Goal: Contribute content

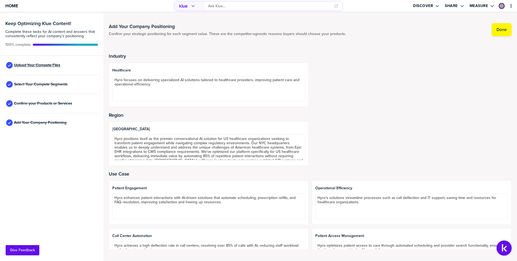
click at [43, 63] on span "Upload Your Compete Files" at bounding box center [37, 65] width 46 height 4
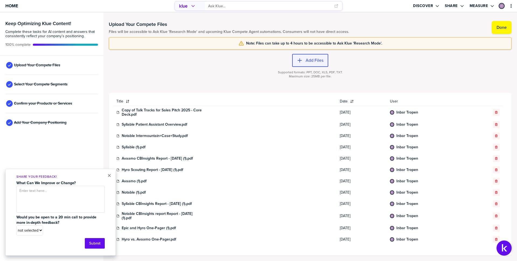
click at [312, 59] on label "Add Files" at bounding box center [315, 60] width 18 height 5
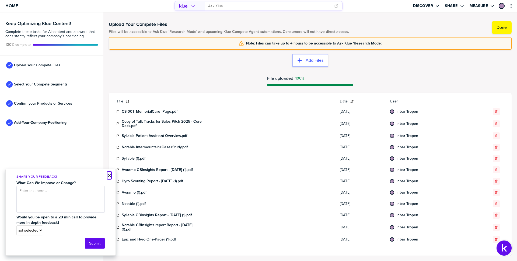
click at [110, 175] on button "×" at bounding box center [109, 175] width 4 height 6
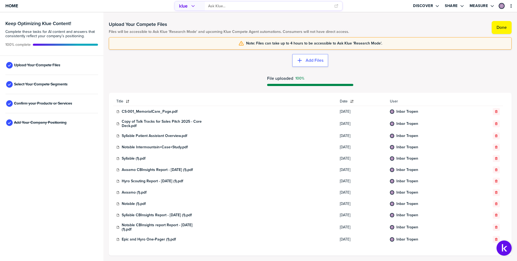
click at [406, 68] on div "File uploaded 100%" at bounding box center [310, 78] width 403 height 22
click at [2, 4] on div "Home" at bounding box center [86, 6] width 172 height 12
click at [11, 6] on span "Home" at bounding box center [11, 6] width 13 height 5
